Goal: Information Seeking & Learning: Learn about a topic

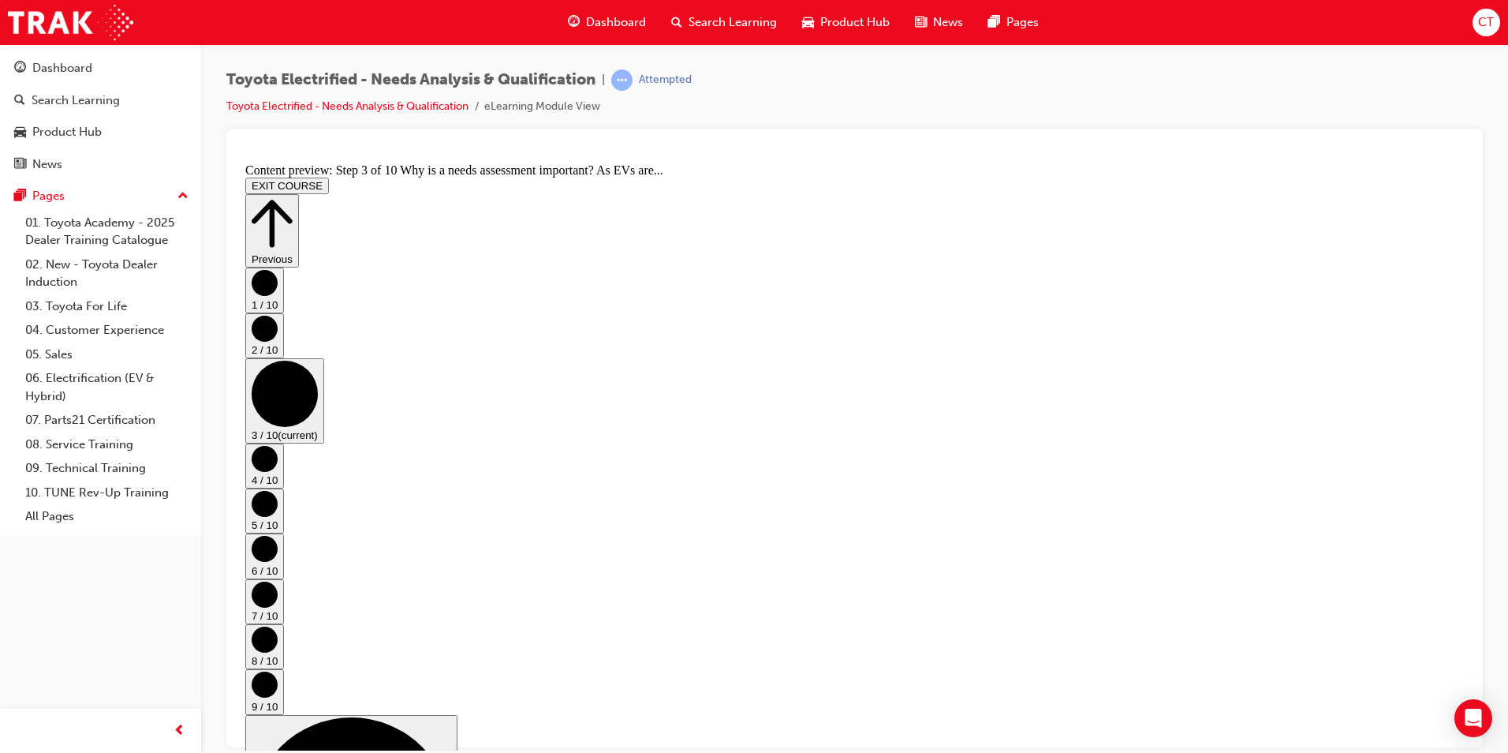
scroll to position [110, 0]
drag, startPoint x: 977, startPoint y: 792, endPoint x: 879, endPoint y: 719, distance: 122.3
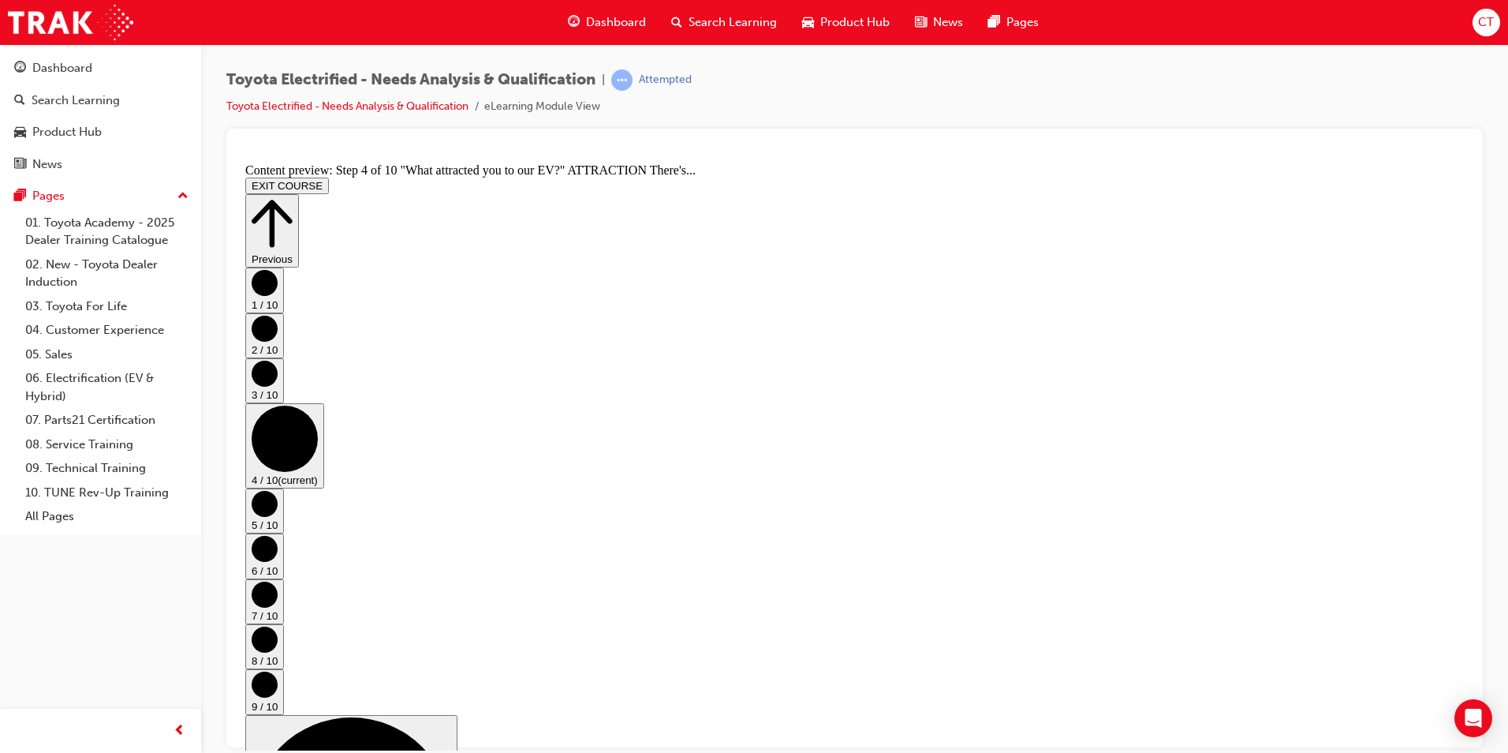
scroll to position [476, 0]
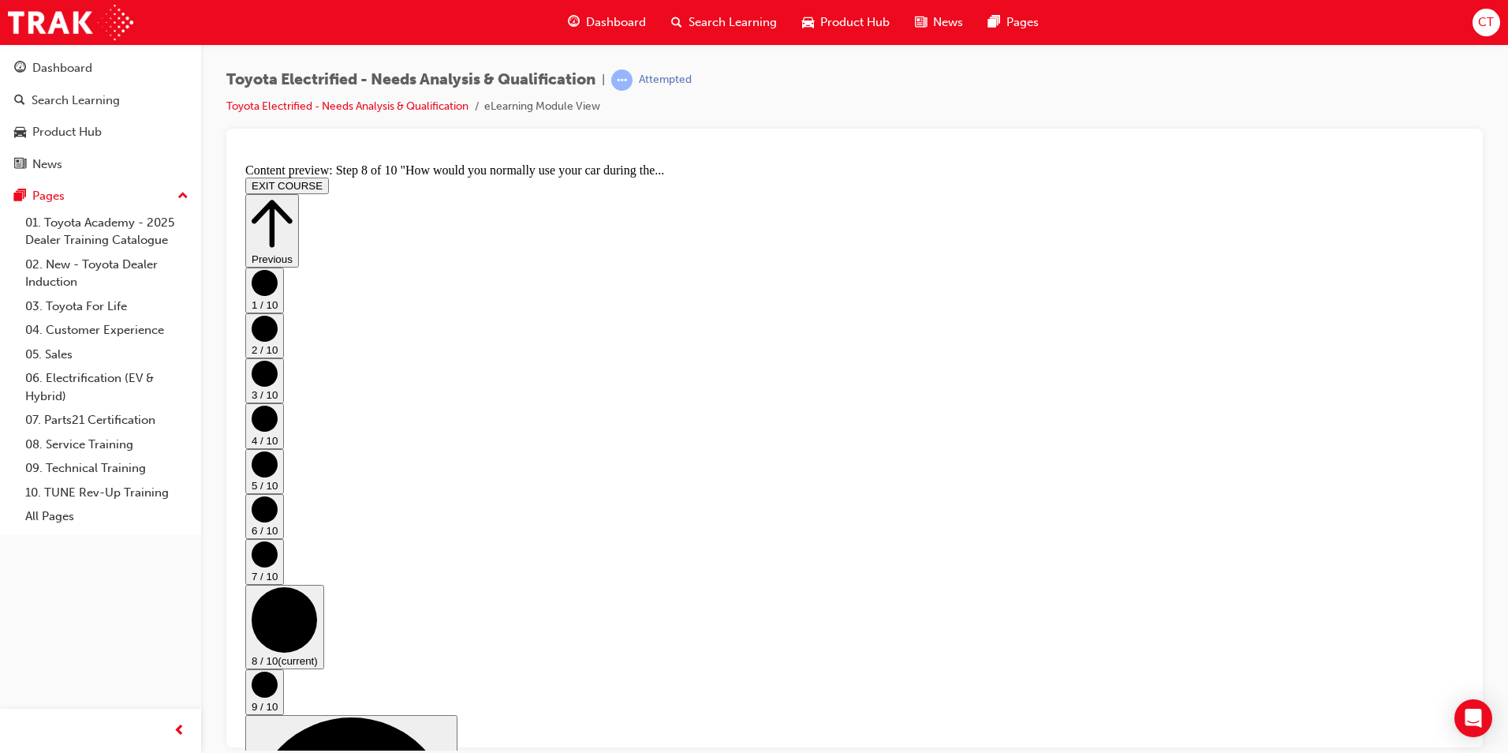
scroll to position [383, 0]
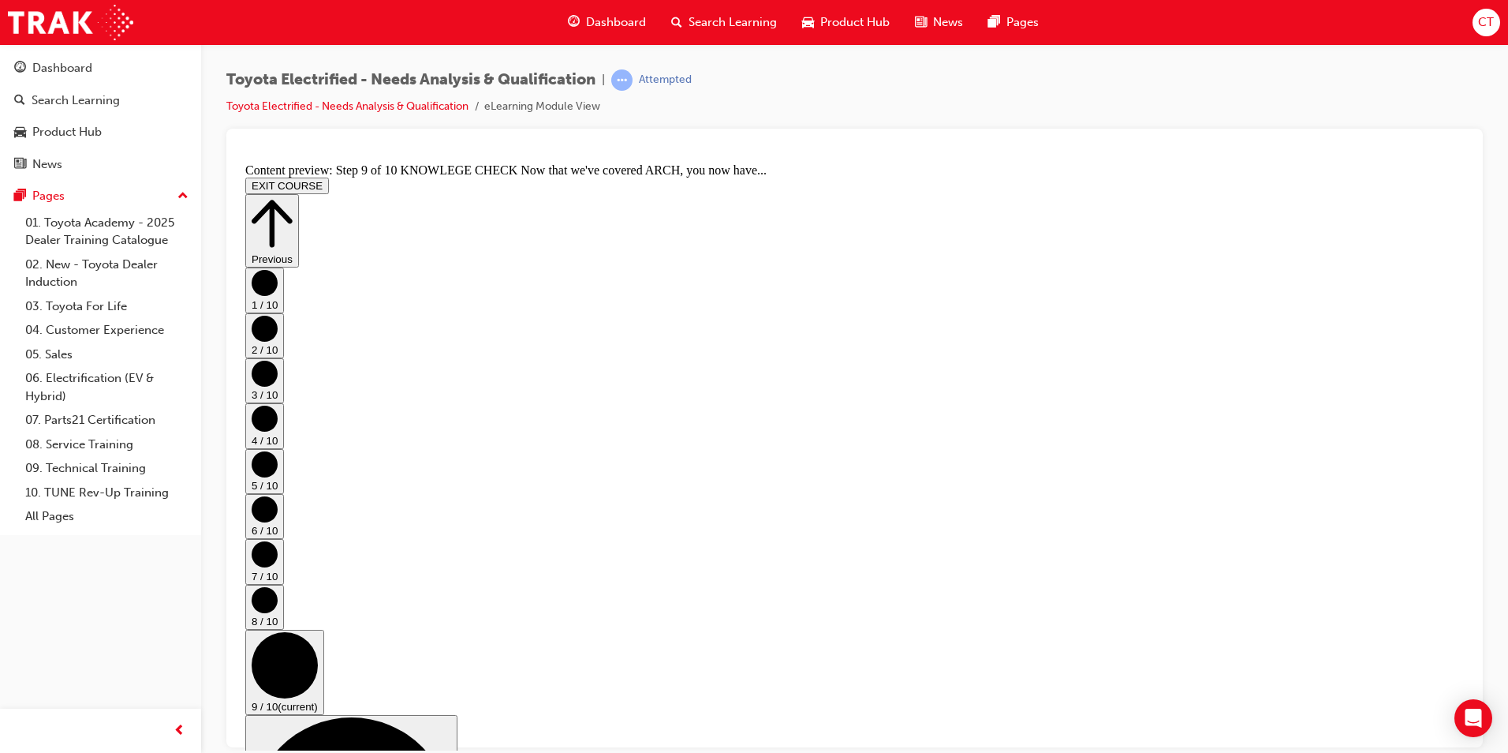
drag, startPoint x: 1003, startPoint y: 496, endPoint x: 1362, endPoint y: 567, distance: 365.9
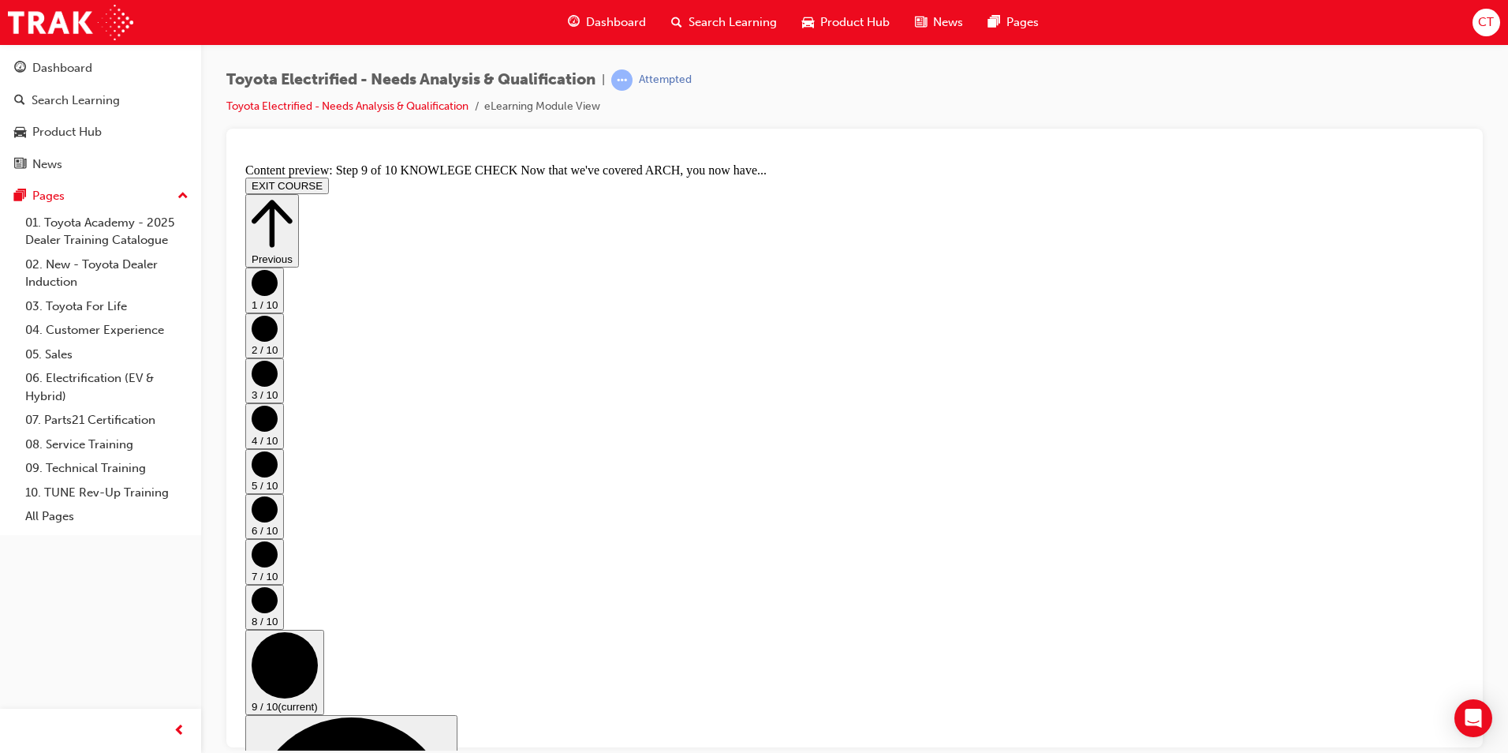
scroll to position [204, 0]
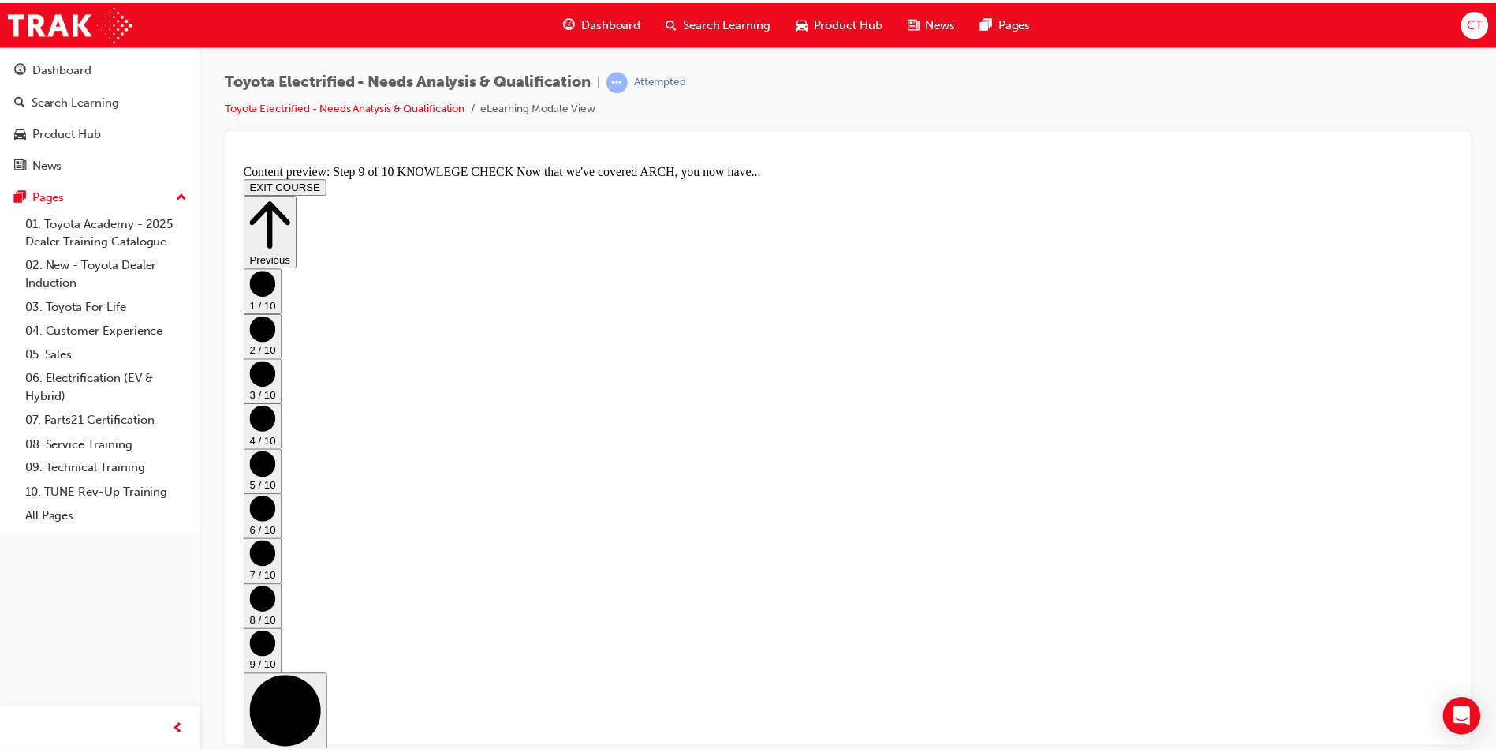
scroll to position [820, 0]
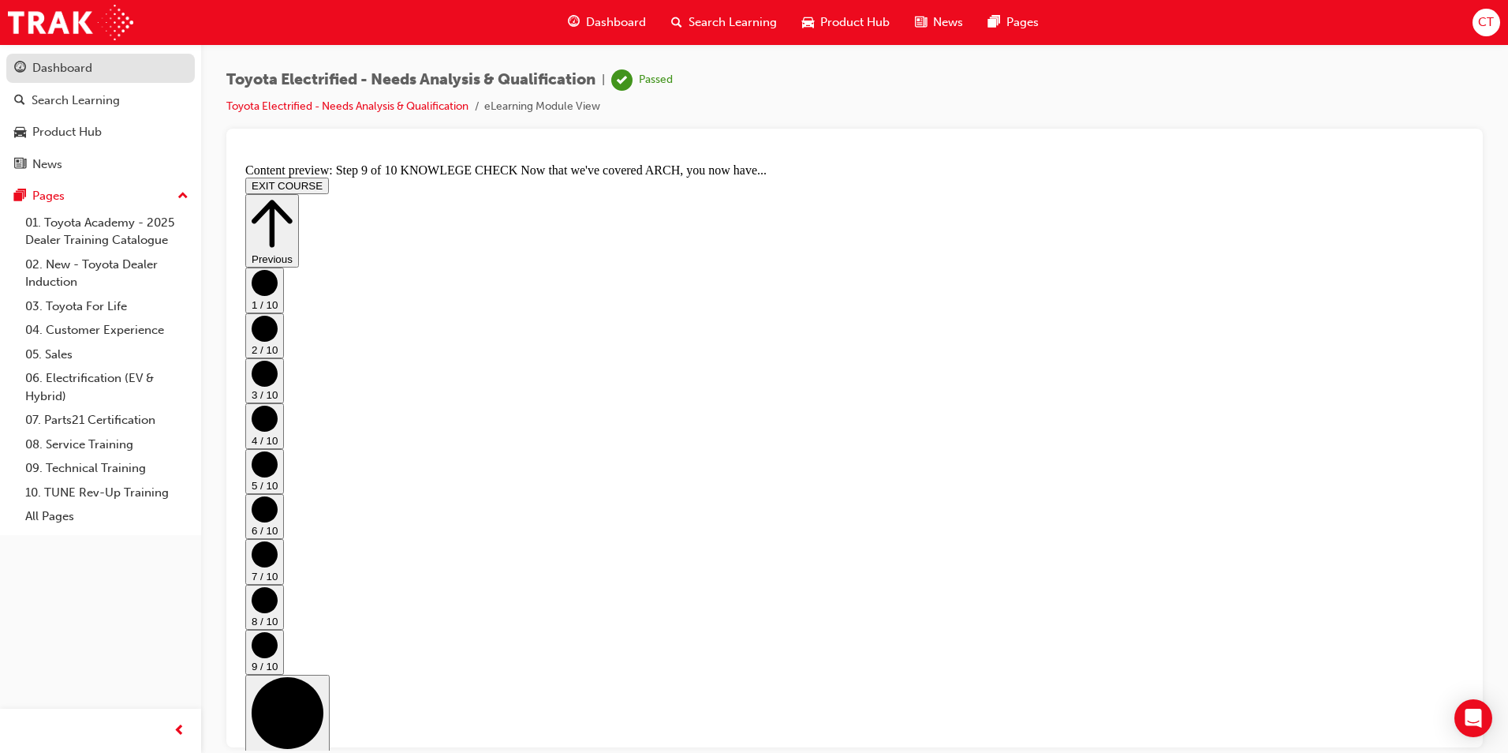
click at [73, 69] on div "Dashboard" at bounding box center [62, 68] width 60 height 18
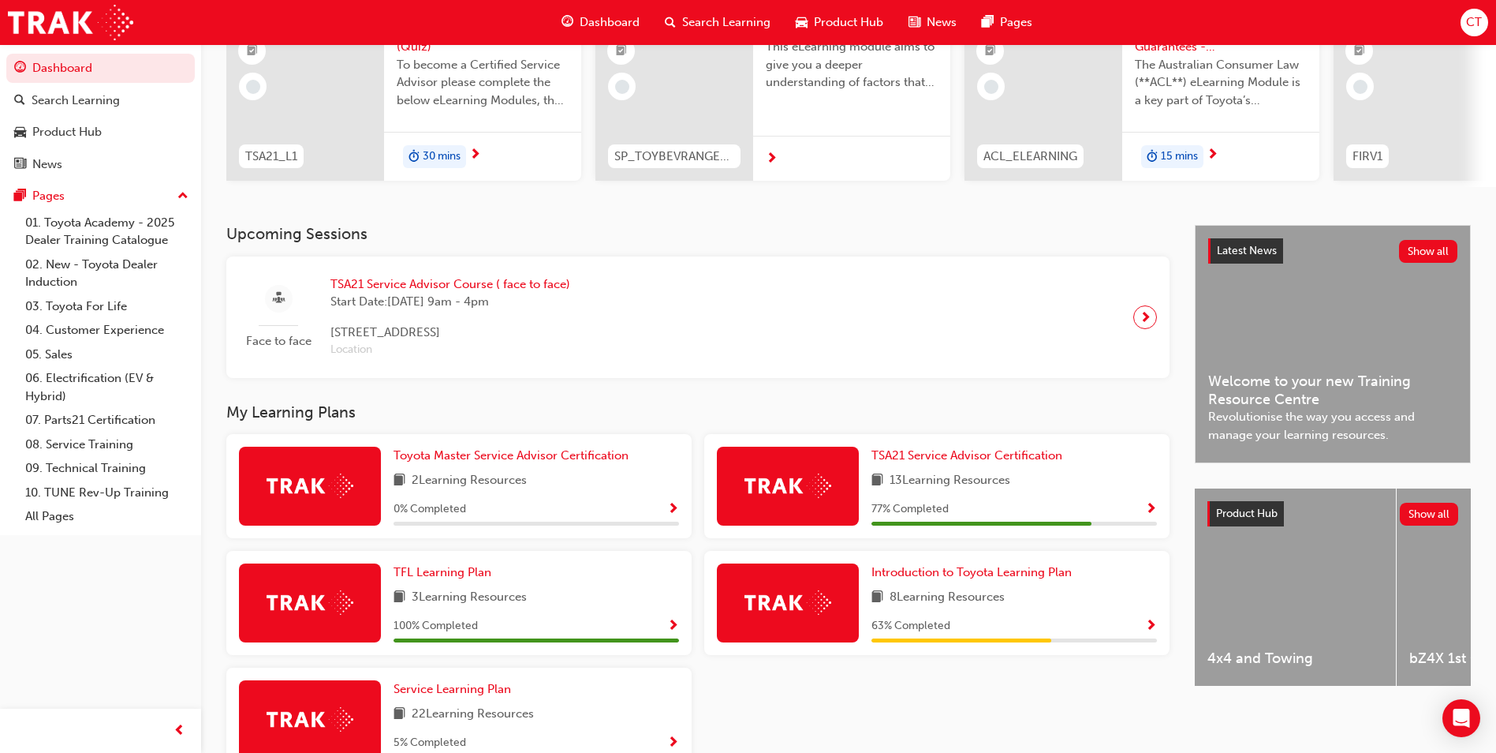
scroll to position [237, 0]
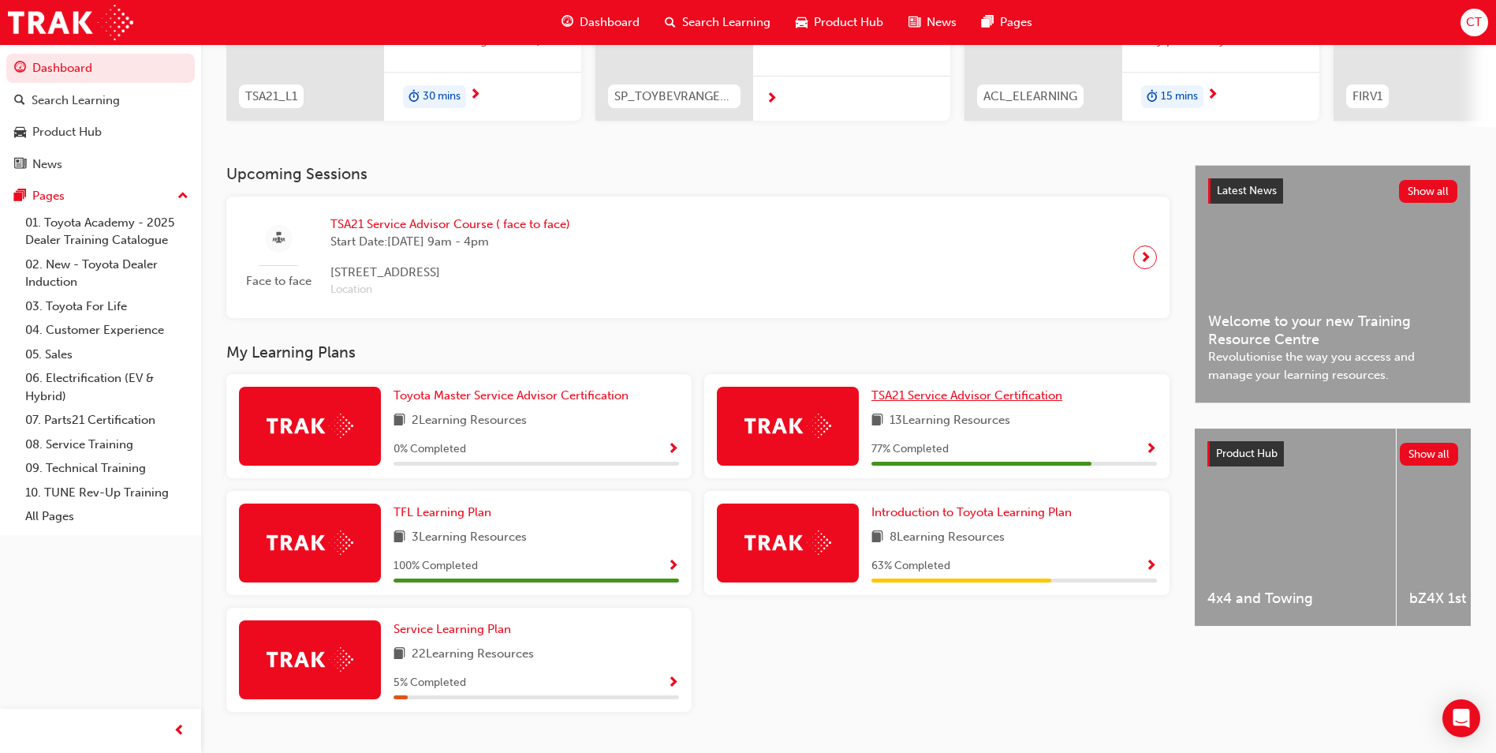
click at [921, 402] on span "TSA21 Service Advisor Certification" at bounding box center [967, 395] width 191 height 14
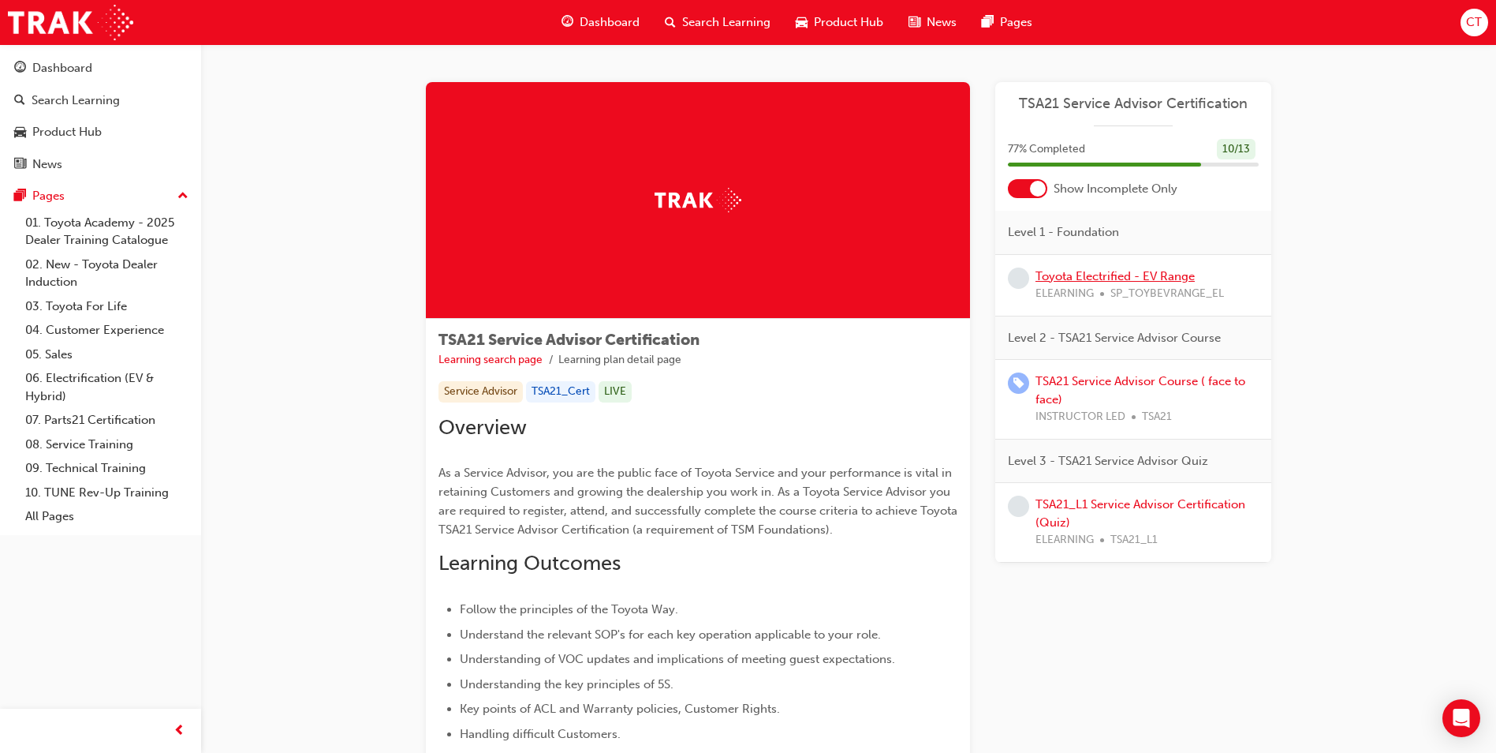
click at [1052, 275] on link "Toyota Electrified - EV Range" at bounding box center [1115, 276] width 159 height 14
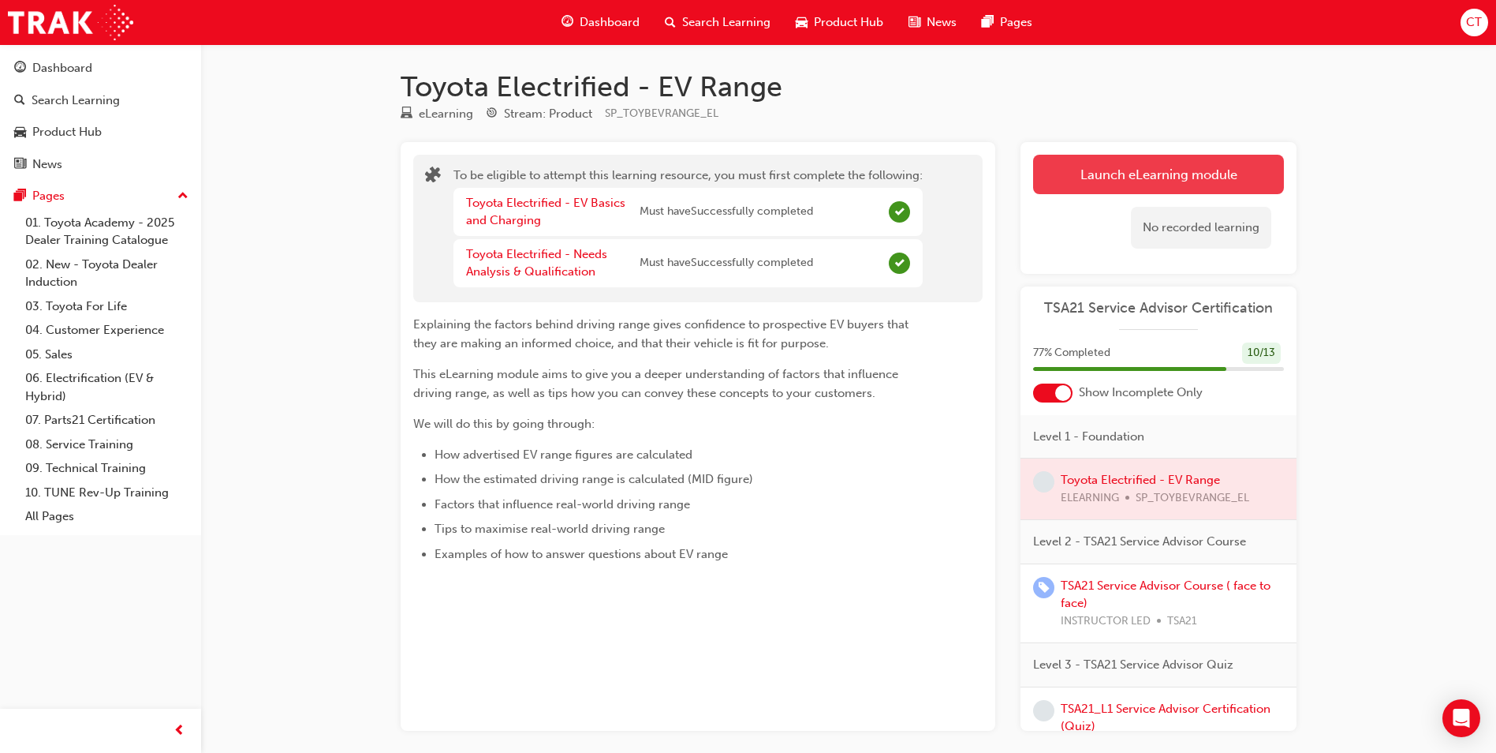
click at [1115, 174] on button "Launch eLearning module" at bounding box center [1158, 174] width 251 height 39
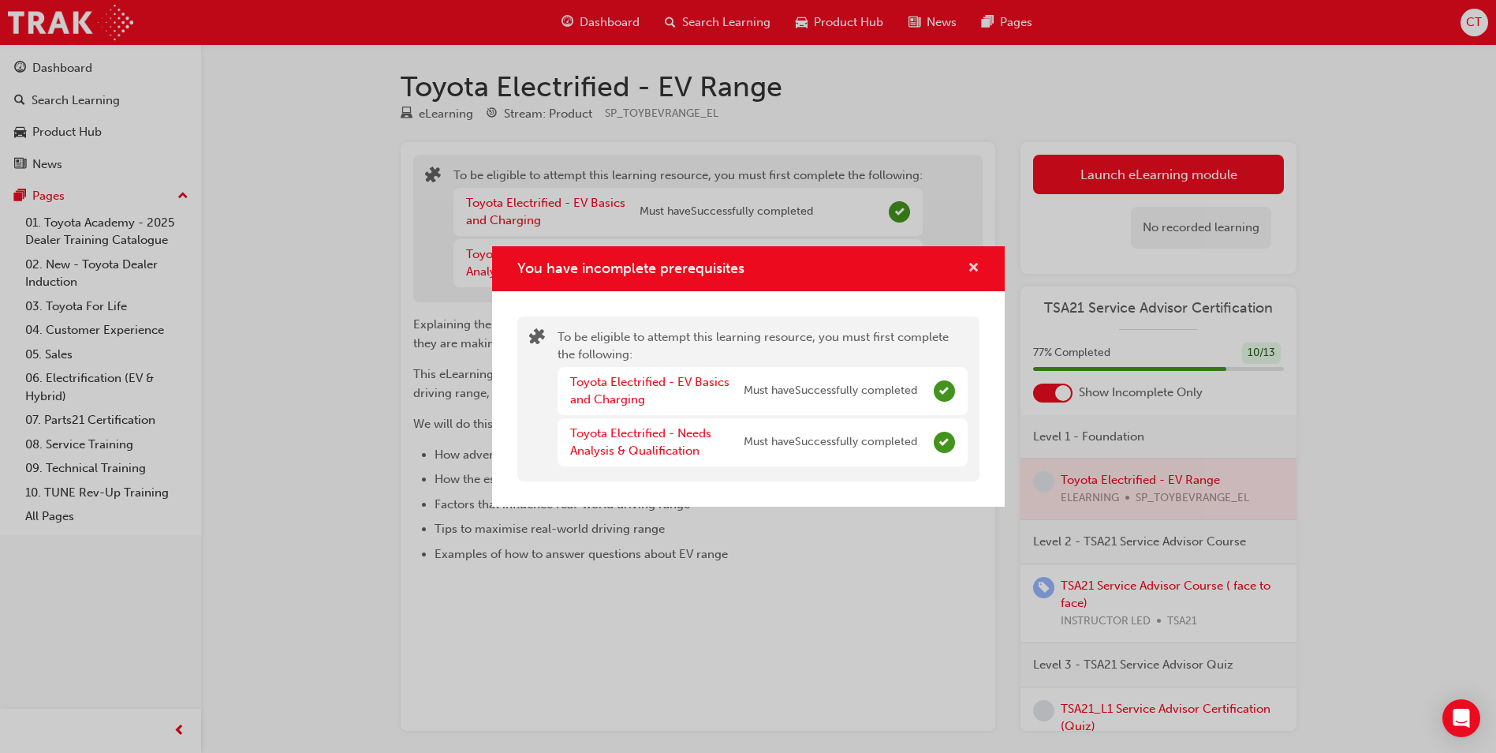
click at [976, 270] on span "cross-icon" at bounding box center [974, 269] width 12 height 14
